Goal: Find contact information: Find contact information

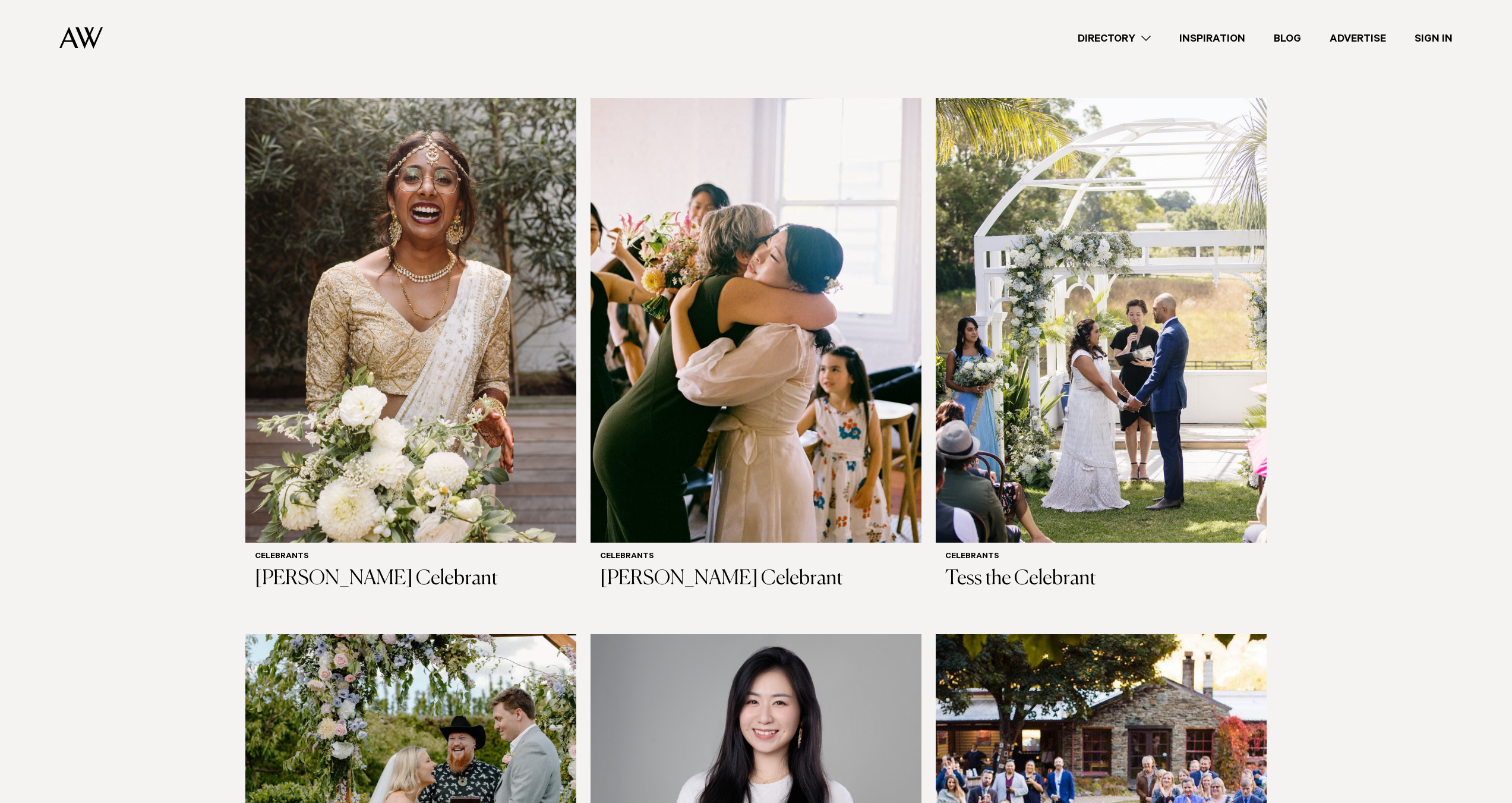
scroll to position [654, 0]
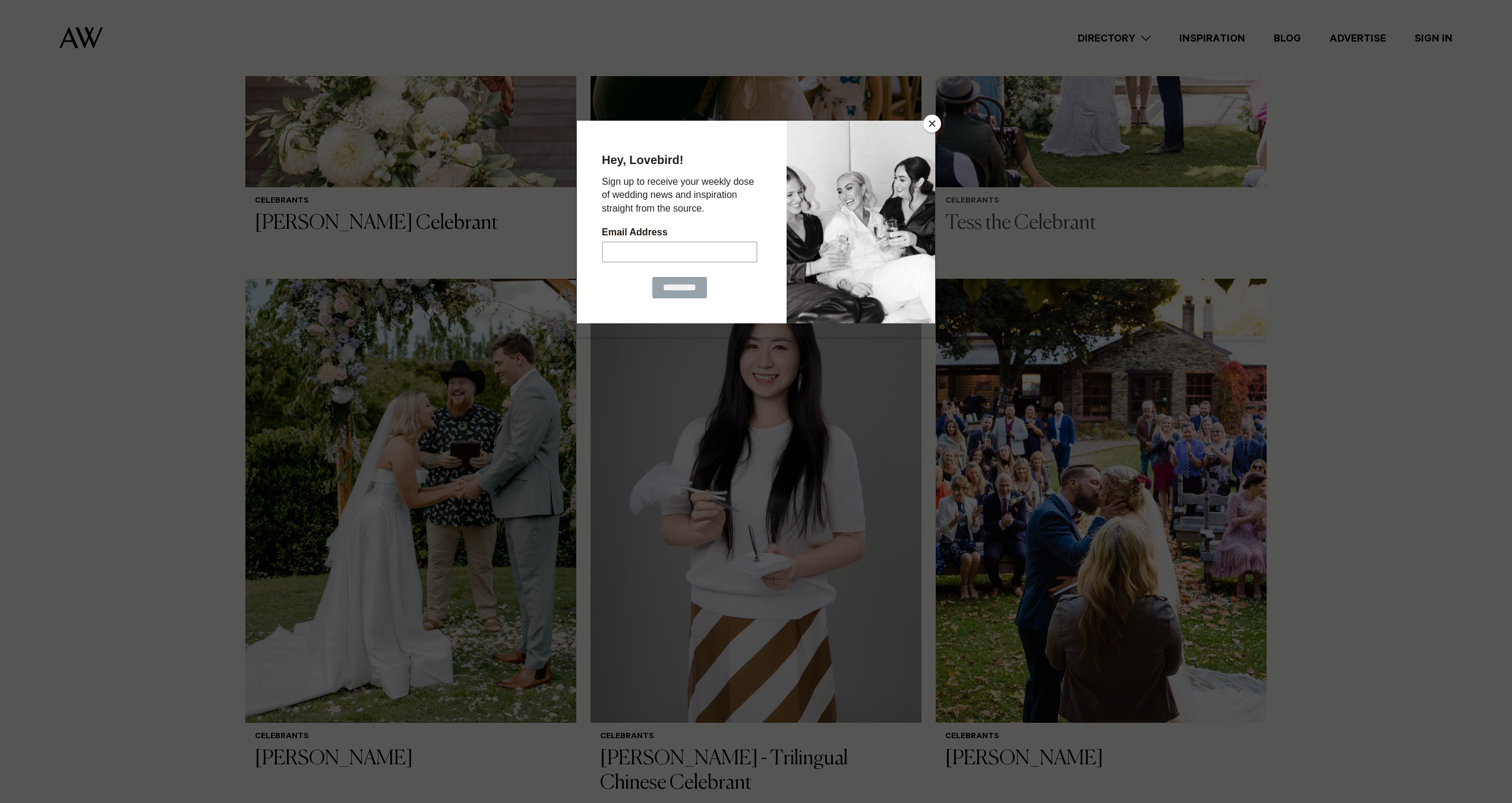
click at [936, 123] on button "Close" at bounding box center [932, 123] width 18 height 18
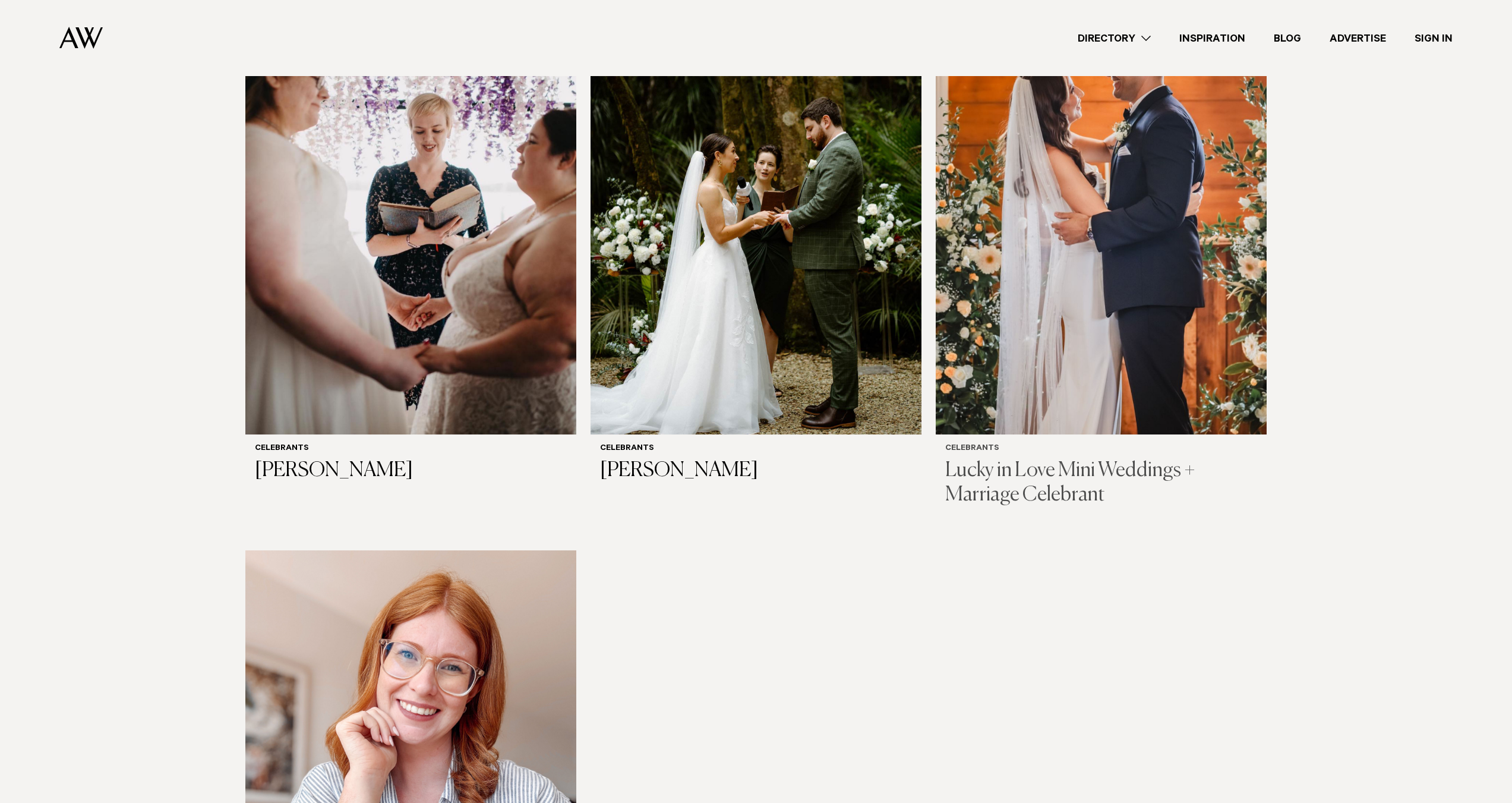
scroll to position [1308, 0]
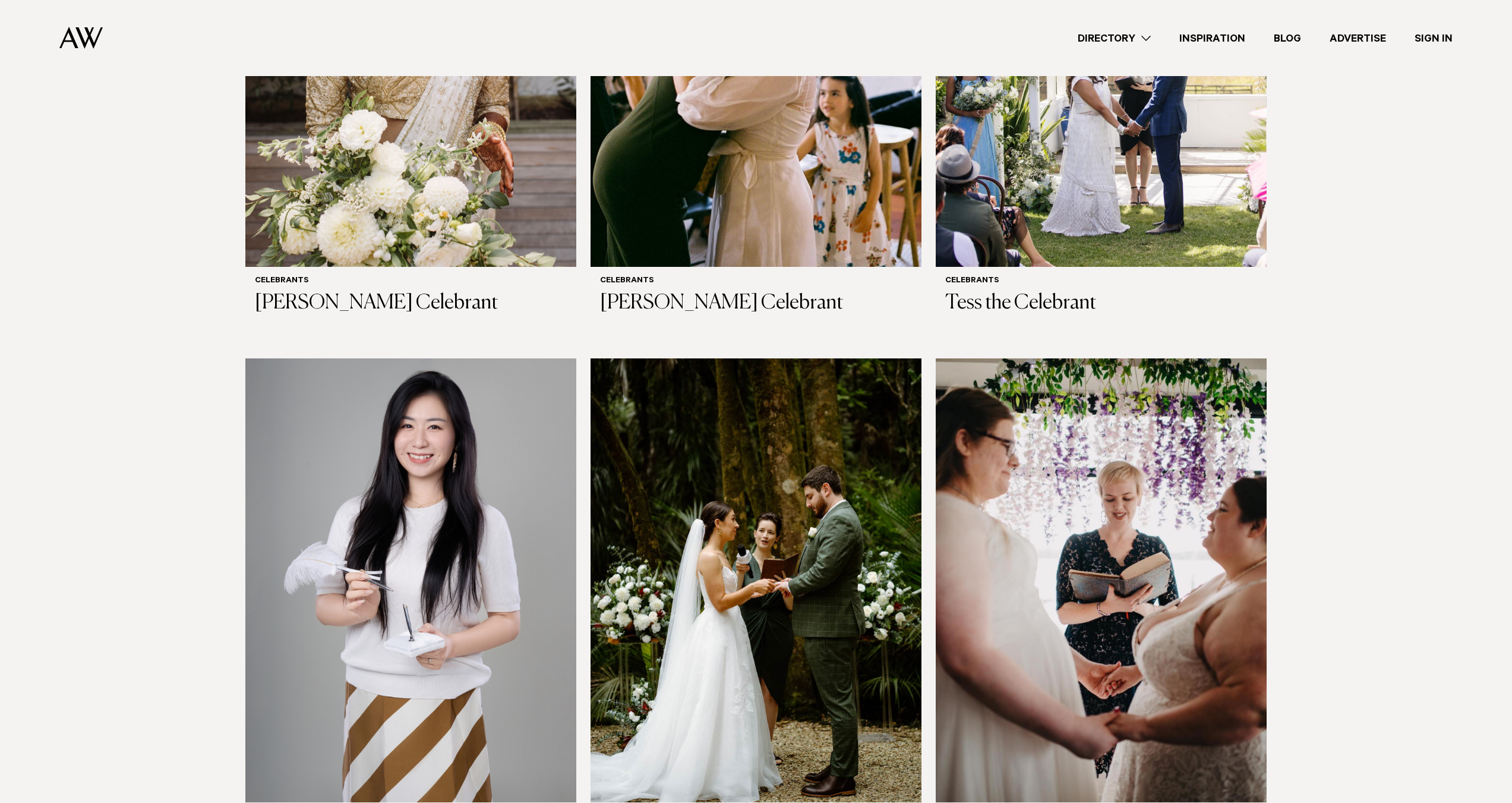
scroll to position [714, 0]
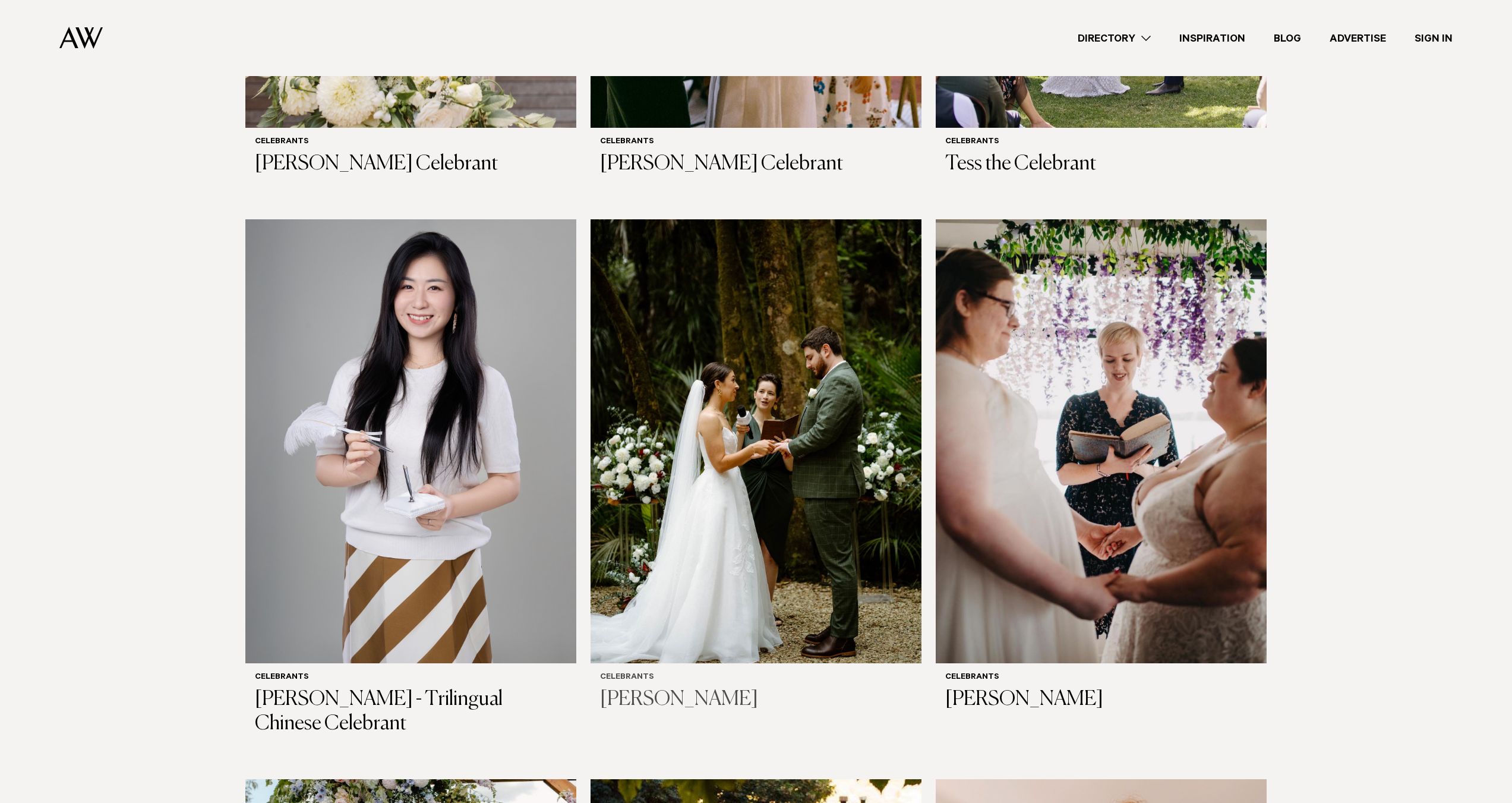
click at [681, 518] on img at bounding box center [756, 442] width 331 height 445
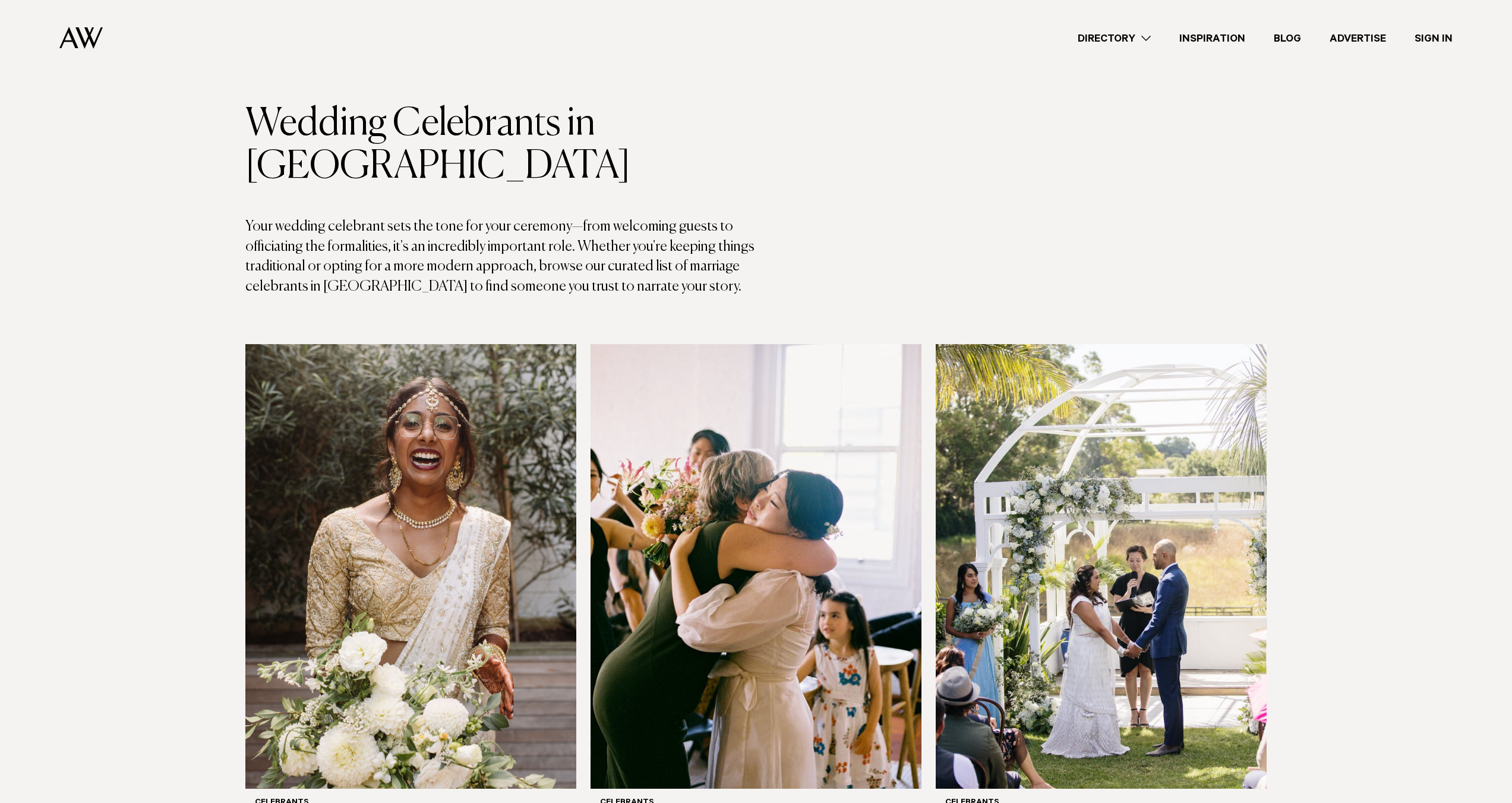
scroll to position [0, 0]
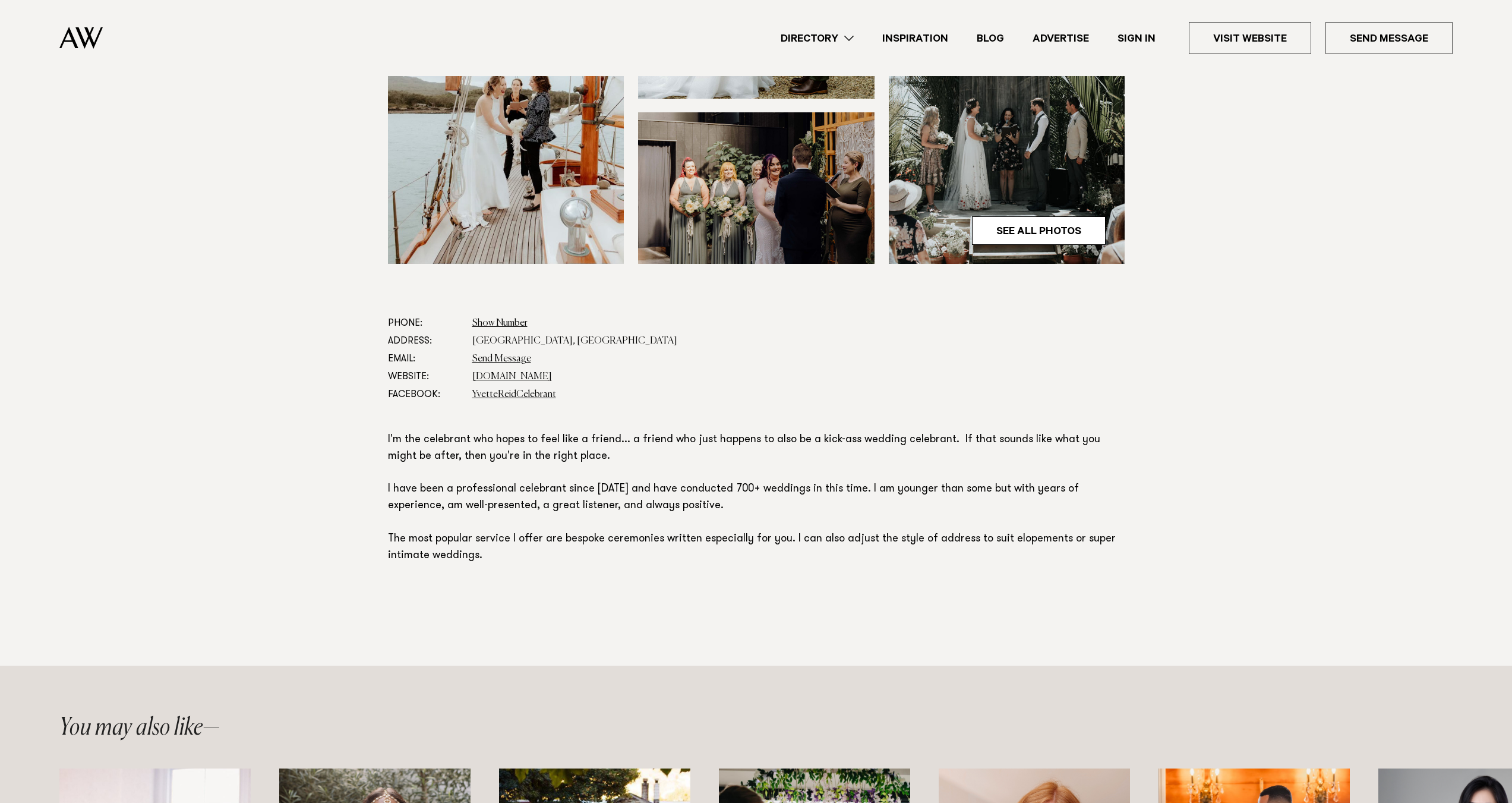
scroll to position [475, 0]
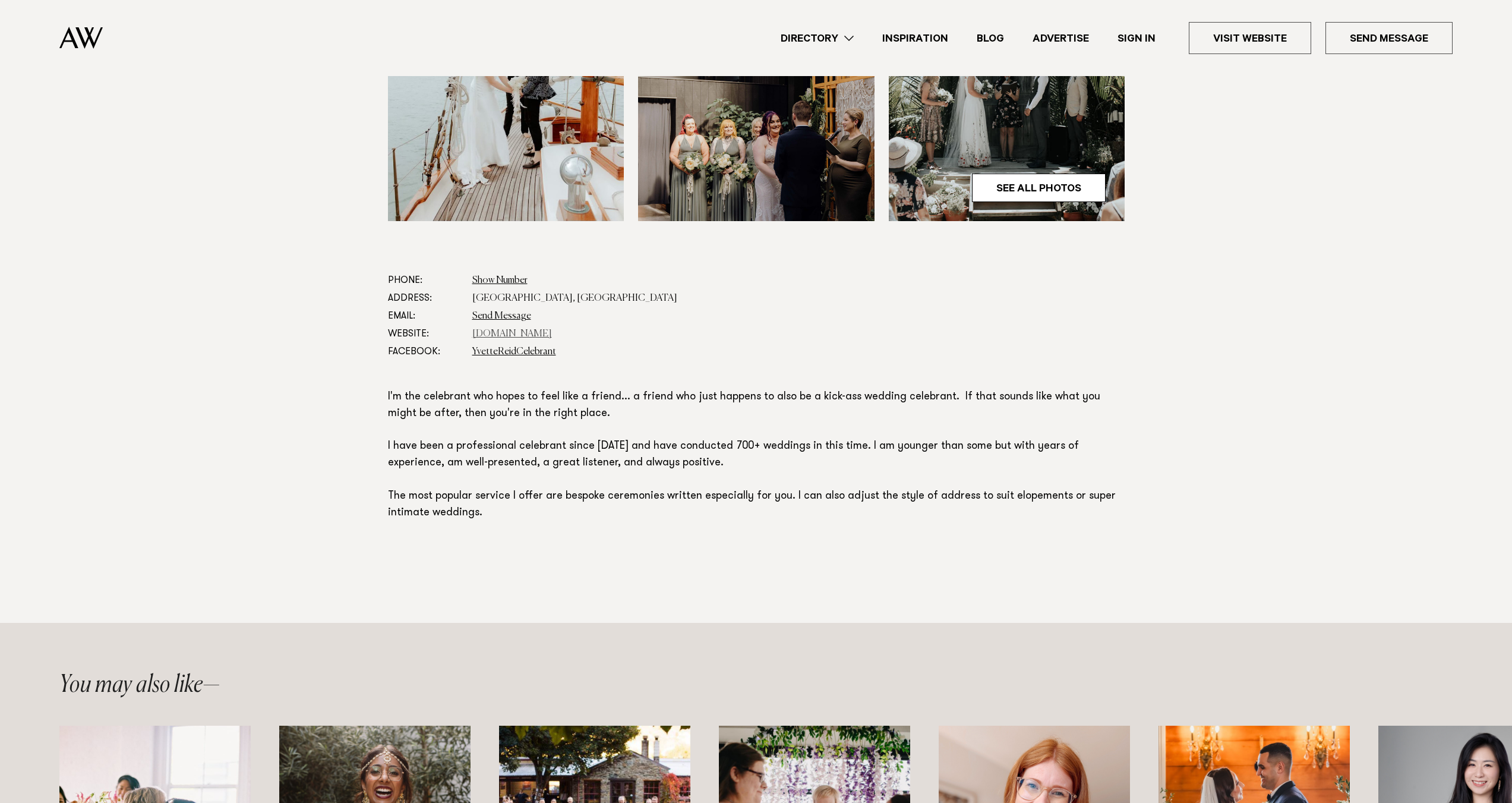
click at [496, 335] on link "www.facebook.com" at bounding box center [512, 334] width 79 height 9
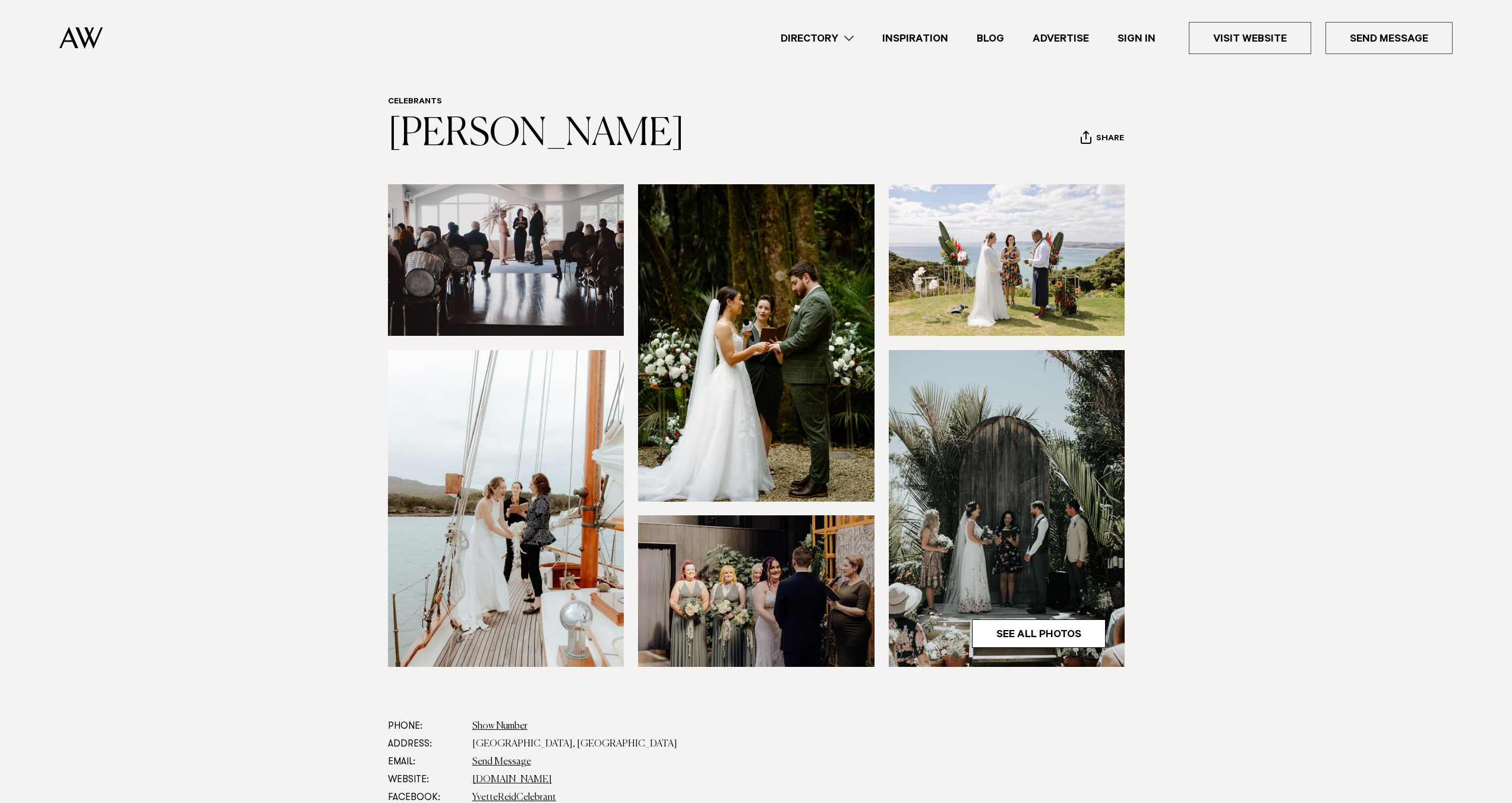
scroll to position [0, 0]
